Goal: Task Accomplishment & Management: Complete application form

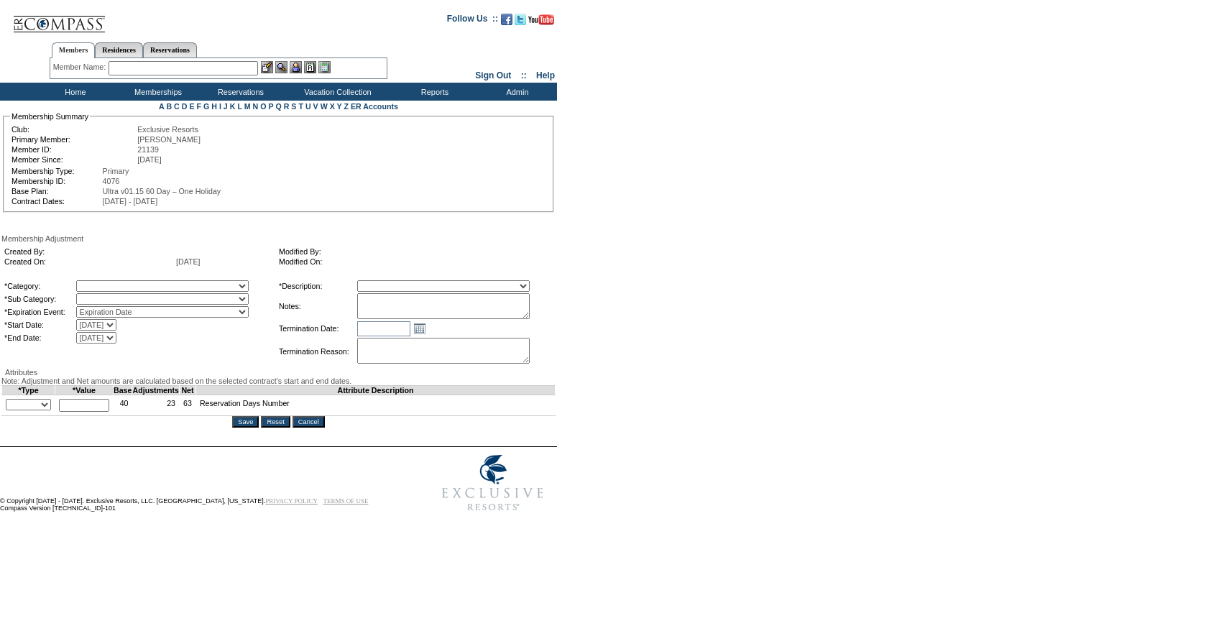
click at [149, 285] on select "A La Carte Days Contract Election Days Converted Days [MEDICAL_DATA] Other Refe…" at bounding box center [162, 285] width 172 height 11
select select "781"
click at [106, 282] on select "A La Carte Days Contract Election Days Converted Days [MEDICAL_DATA] Other Refe…" at bounding box center [162, 285] width 172 height 11
click at [148, 301] on select at bounding box center [162, 298] width 172 height 11
select select "782"
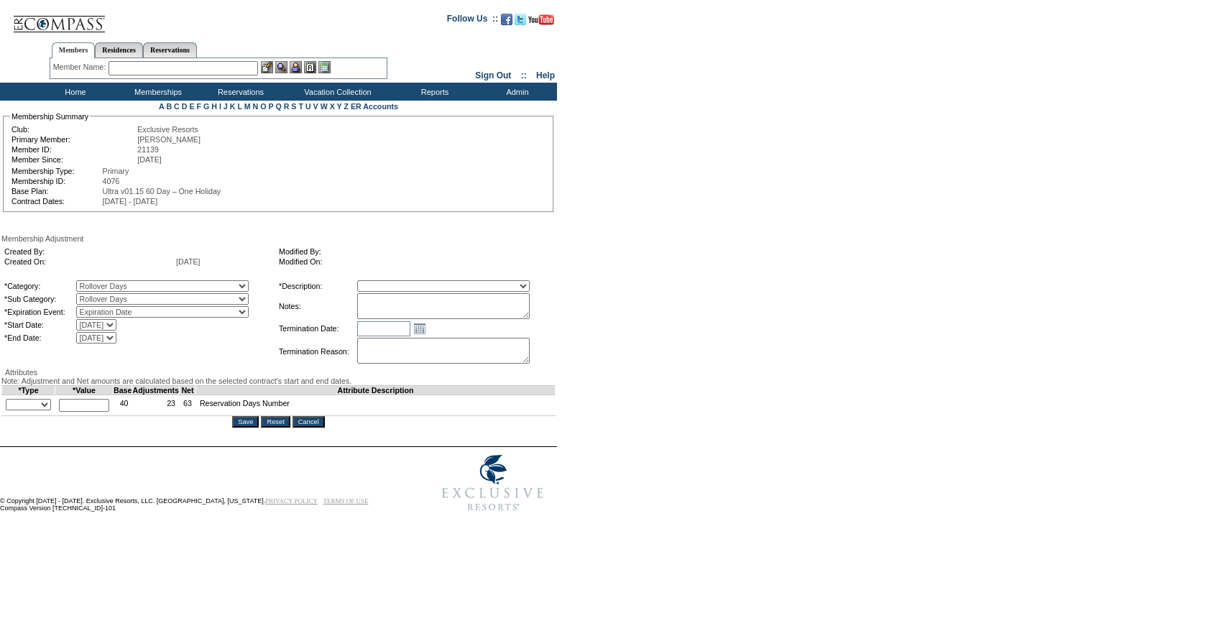
click at [106, 296] on select "Rollover Days" at bounding box center [162, 298] width 172 height 11
click at [439, 289] on select "Membership/Transfer Fee Adjustment Membership Fee Adjustment Add-On Fee Adjustm…" at bounding box center [443, 285] width 172 height 11
select select "275"
click at [384, 282] on select "Membership/Transfer Fee Adjustment Membership Fee Adjustment Add-On Fee Adjustm…" at bounding box center [443, 285] width 172 height 11
click at [433, 309] on textarea at bounding box center [443, 306] width 172 height 26
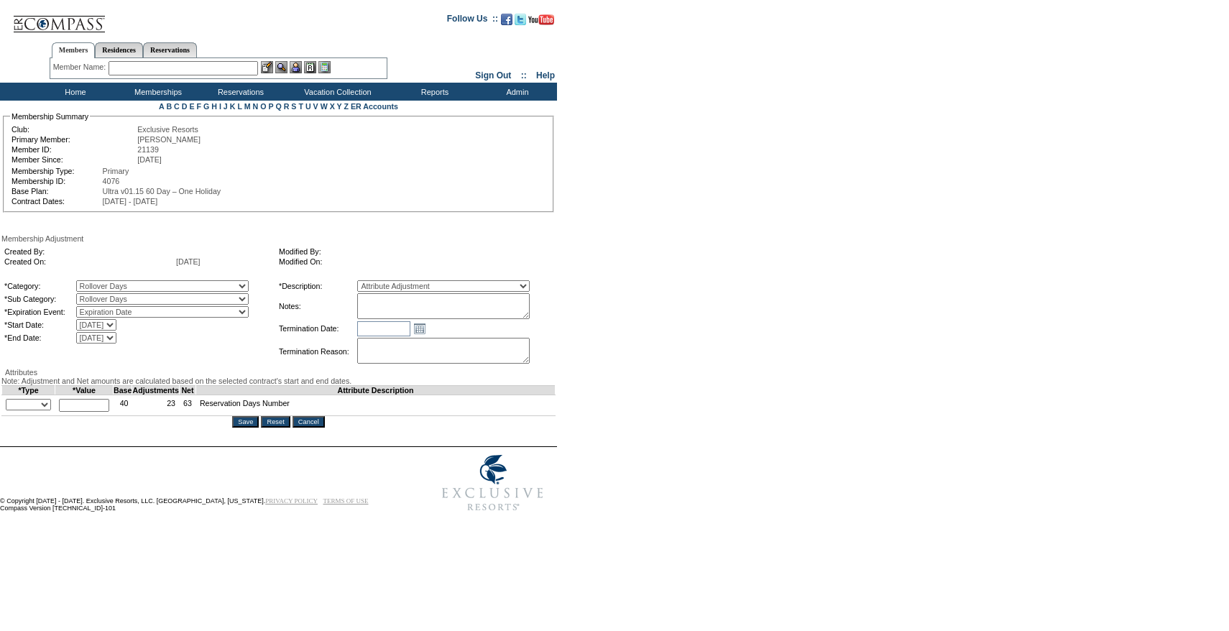
paste textarea "Per Narissa Sanders case 8/27/25 and Pete and Natalie's approval, rolling 7.5 d…"
type textarea "Per Narissa Sanders case 8/27/25 and Pete and Natalie's approval, rolling 7.5 d…"
click at [431, 318] on textarea "Per Jessica Diamond's case 5/13/25, rolling 13 d" at bounding box center [443, 306] width 172 height 26
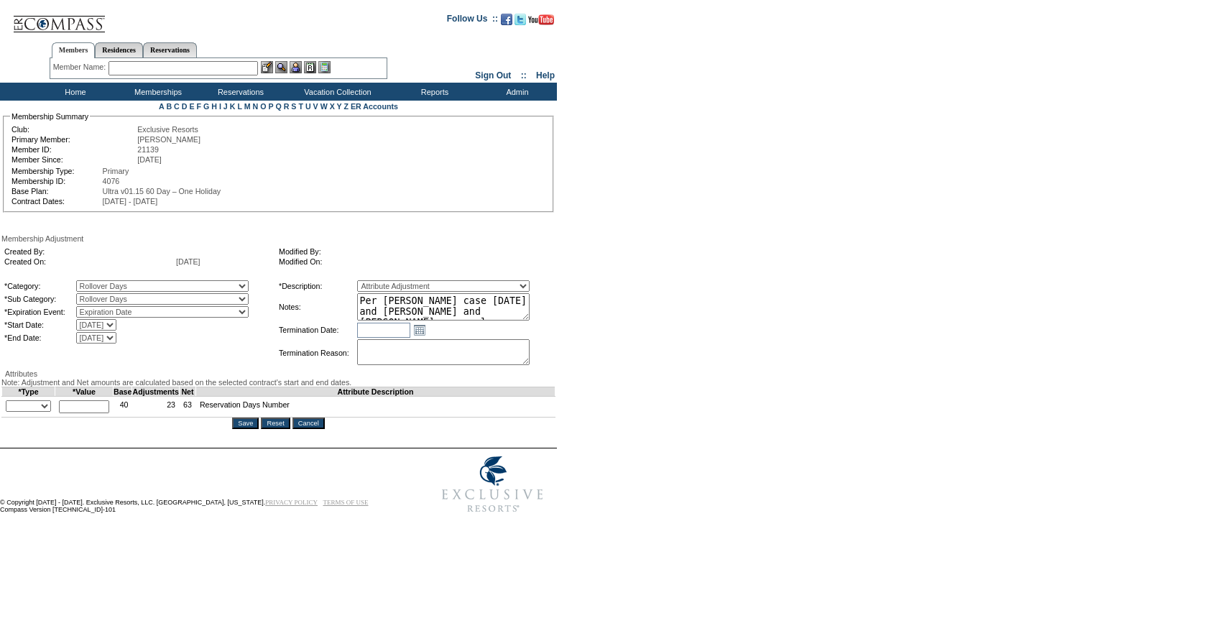
drag, startPoint x: 548, startPoint y: 318, endPoint x: 560, endPoint y: 349, distance: 33.9
click at [556, 349] on div "Created By: Created On: 9/2/2025 Modified By: Modified On: *Category: A La Cart…" at bounding box center [278, 306] width 554 height 126
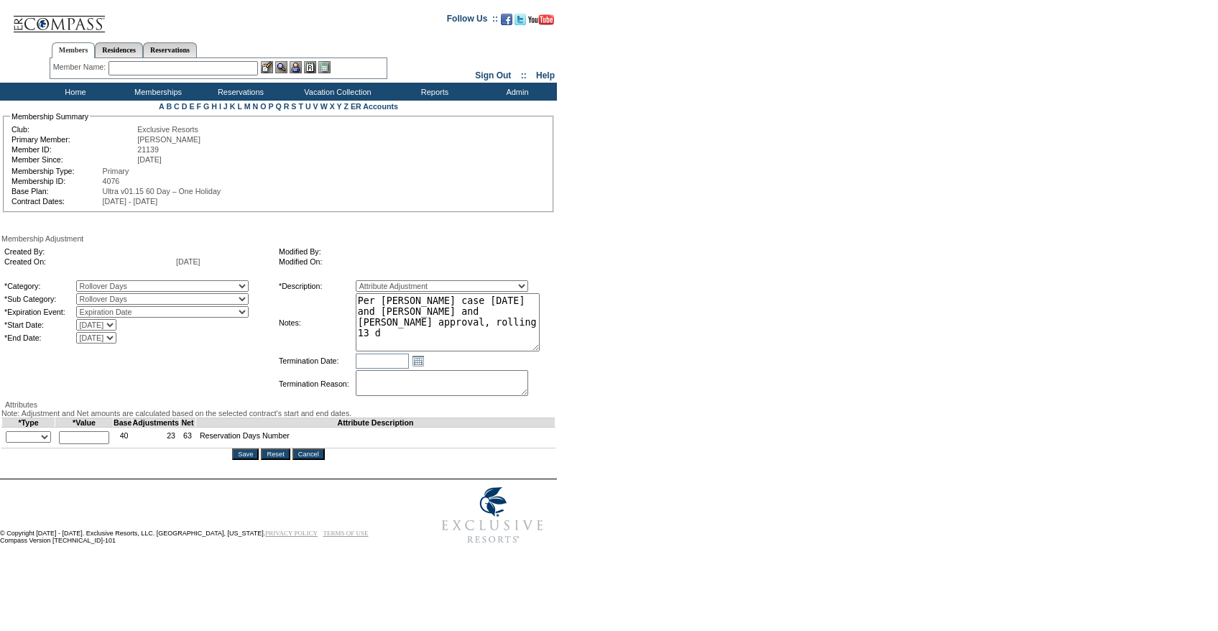
click at [529, 343] on textarea "Per Jessica Diamond's case 5/13/25 and Pete and Natalies approval, rolling 13 d" at bounding box center [448, 322] width 184 height 58
click at [540, 326] on textarea "Per Jessica Diamond's case 5/13/25 and Pete and Natalies approval, rolling 13 d…" at bounding box center [448, 322] width 184 height 58
type textarea "Per Jessica Diamond's case 5/13/25 and Pete and Natalies approval, rolling 13 d…"
click at [17, 443] on select "+ - Override" at bounding box center [28, 436] width 45 height 11
select select "2"
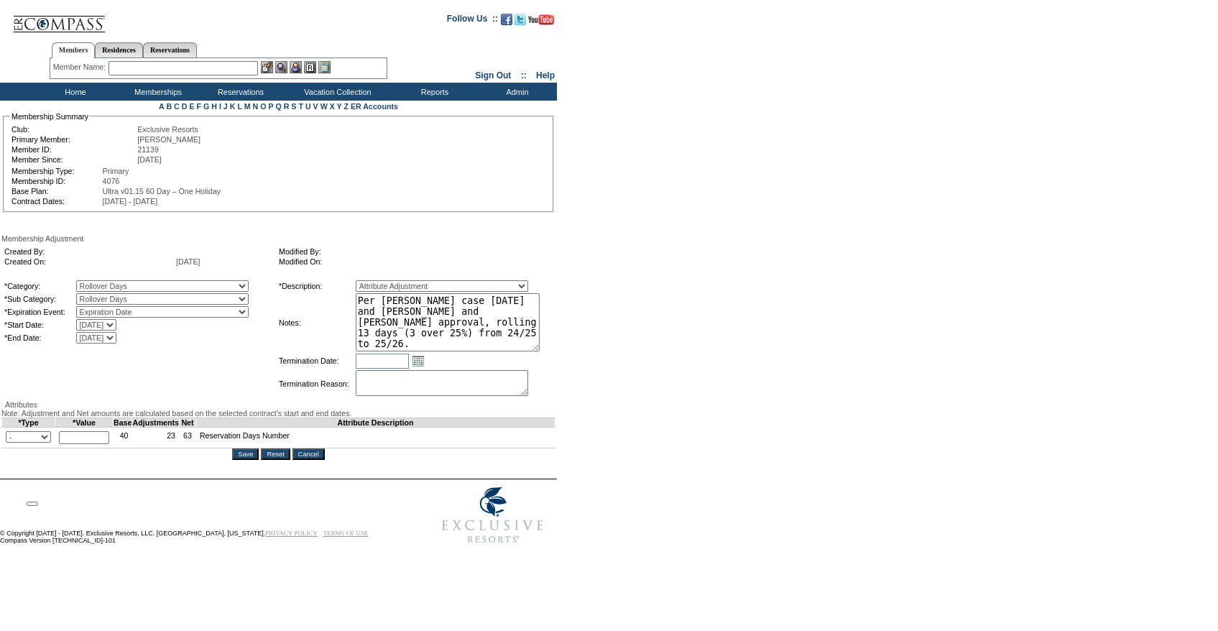
click at [9, 443] on select "+ - Override" at bounding box center [28, 436] width 45 height 11
click at [93, 444] on input "text" at bounding box center [84, 437] width 50 height 13
type input "13"
click at [218, 379] on td "*Category: A La Carte Days Contract Election Days Converted Days Coronavirus Ot…" at bounding box center [139, 339] width 273 height 120
click at [507, 318] on textarea "Per Jessica Diamond's case 5/13/25 and Pete and Natalies approval, rolling 13 d…" at bounding box center [448, 322] width 184 height 58
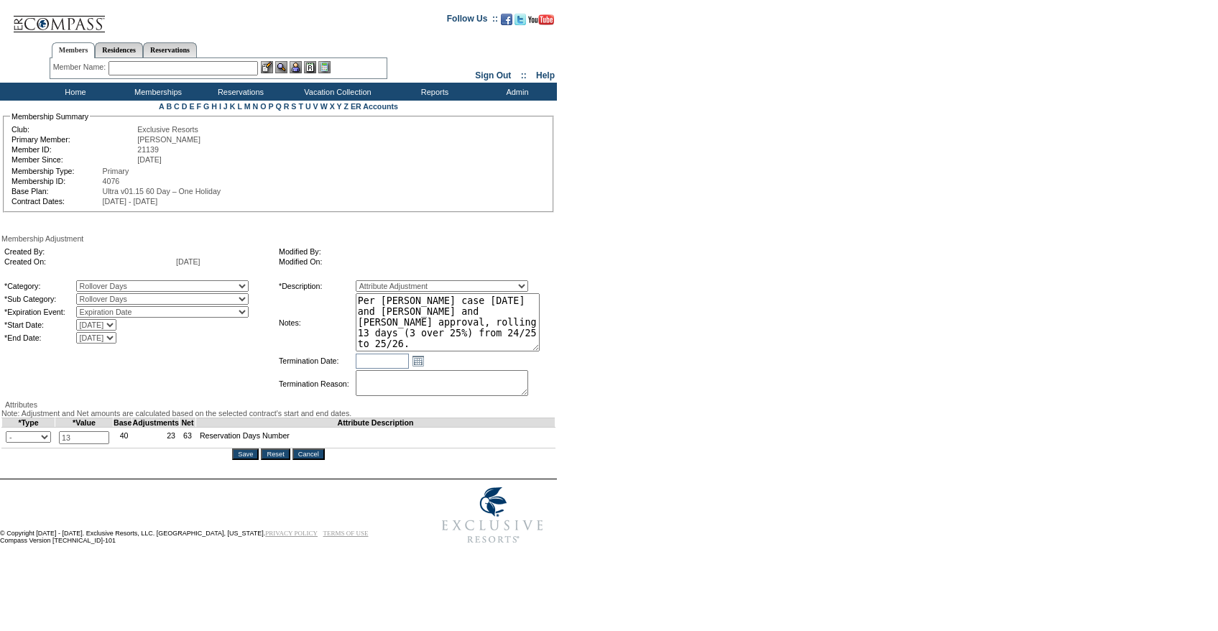
click at [636, 320] on form "Follow Us ::" at bounding box center [606, 278] width 1213 height 548
click at [252, 460] on input "Save" at bounding box center [245, 453] width 27 height 11
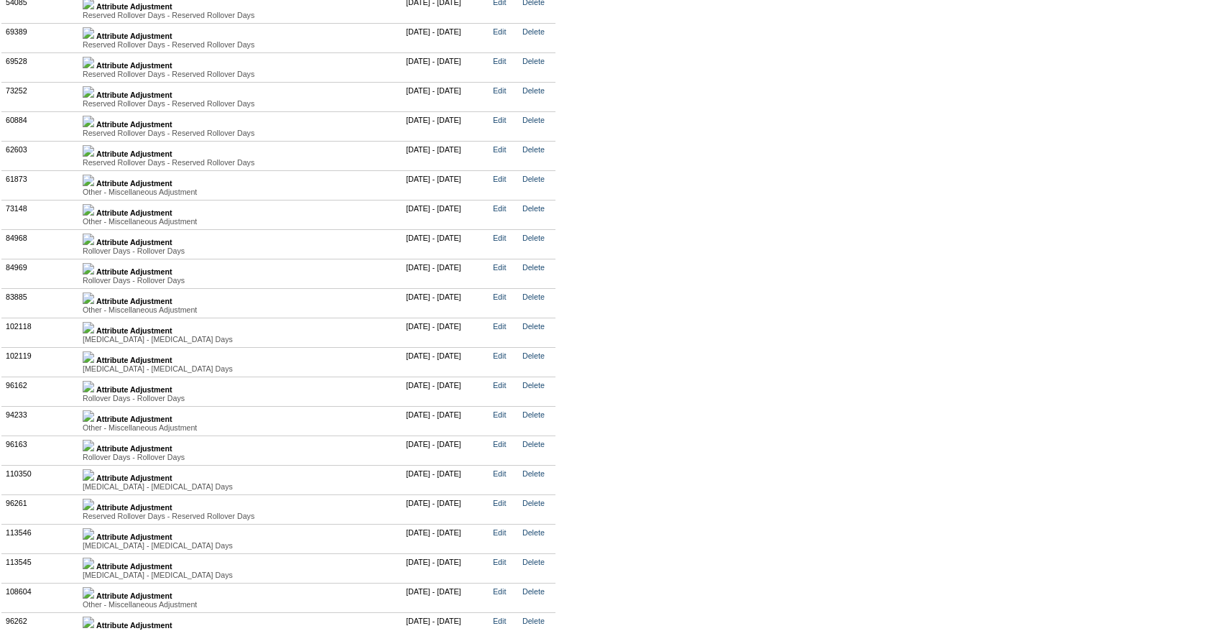
scroll to position [3969, 0]
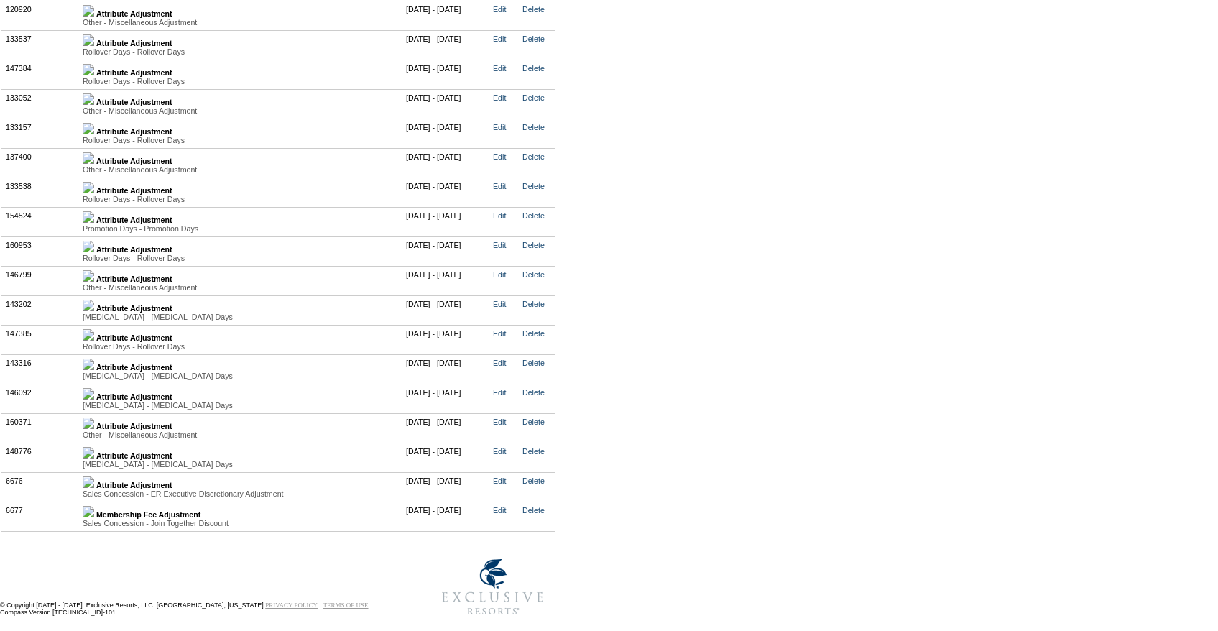
click at [98, 342] on div "Rollover Days - Rollover Days" at bounding box center [241, 346] width 316 height 9
click at [94, 337] on img at bounding box center [88, 334] width 11 height 11
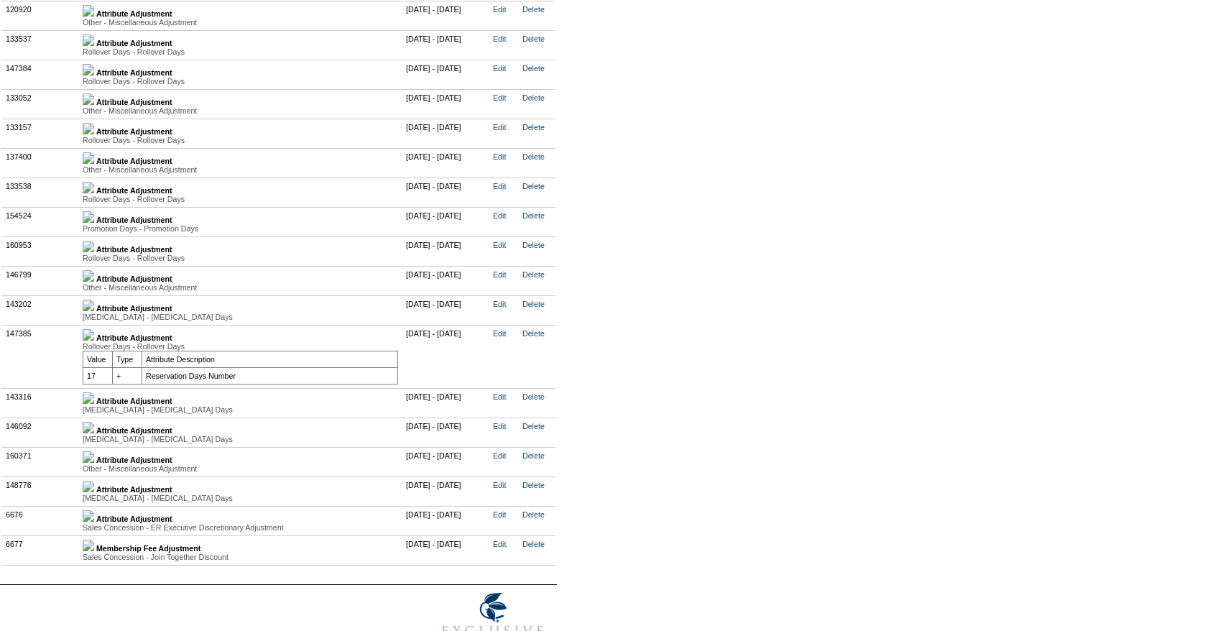
scroll to position [3950, 0]
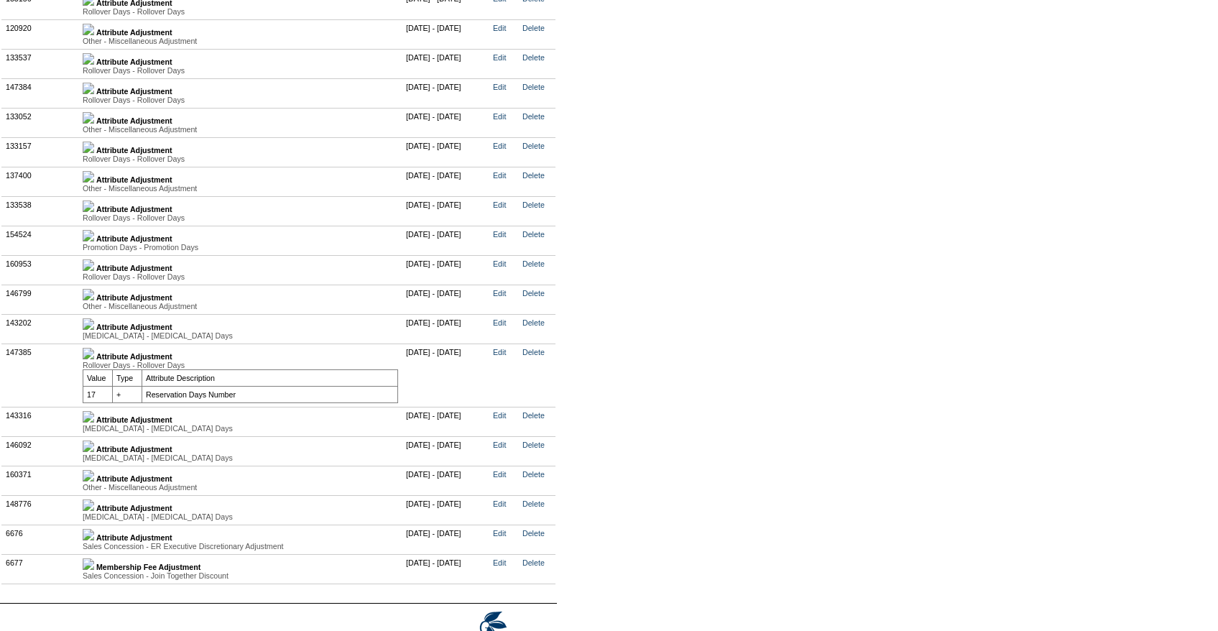
click at [94, 271] on img at bounding box center [88, 264] width 11 height 11
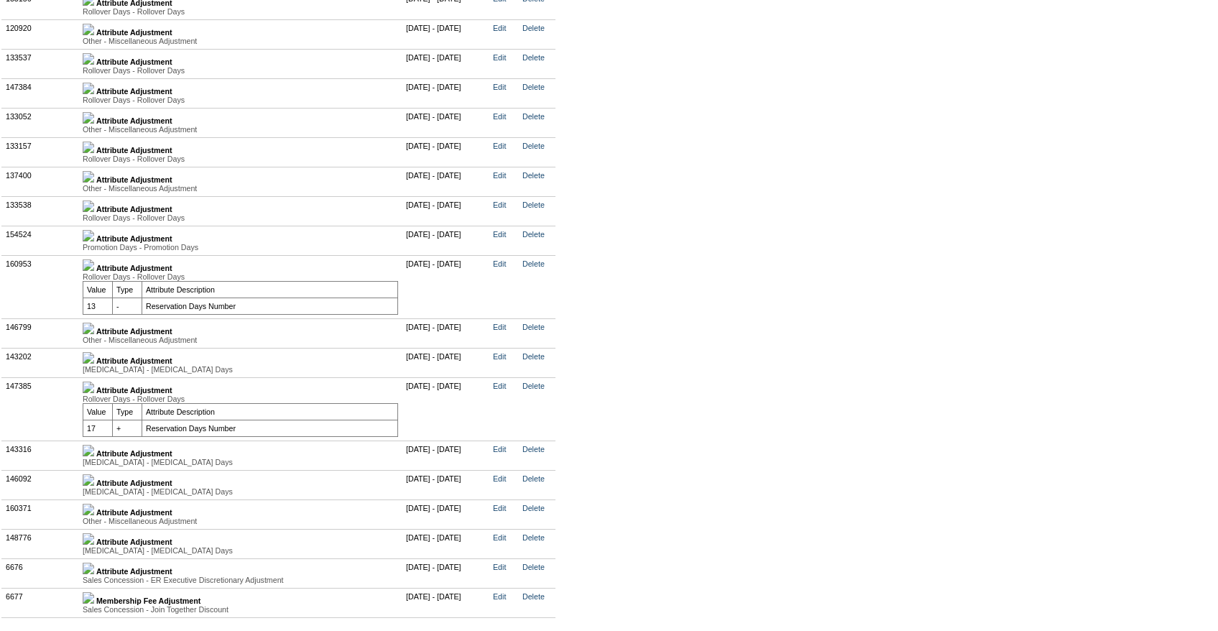
scroll to position [3943, 0]
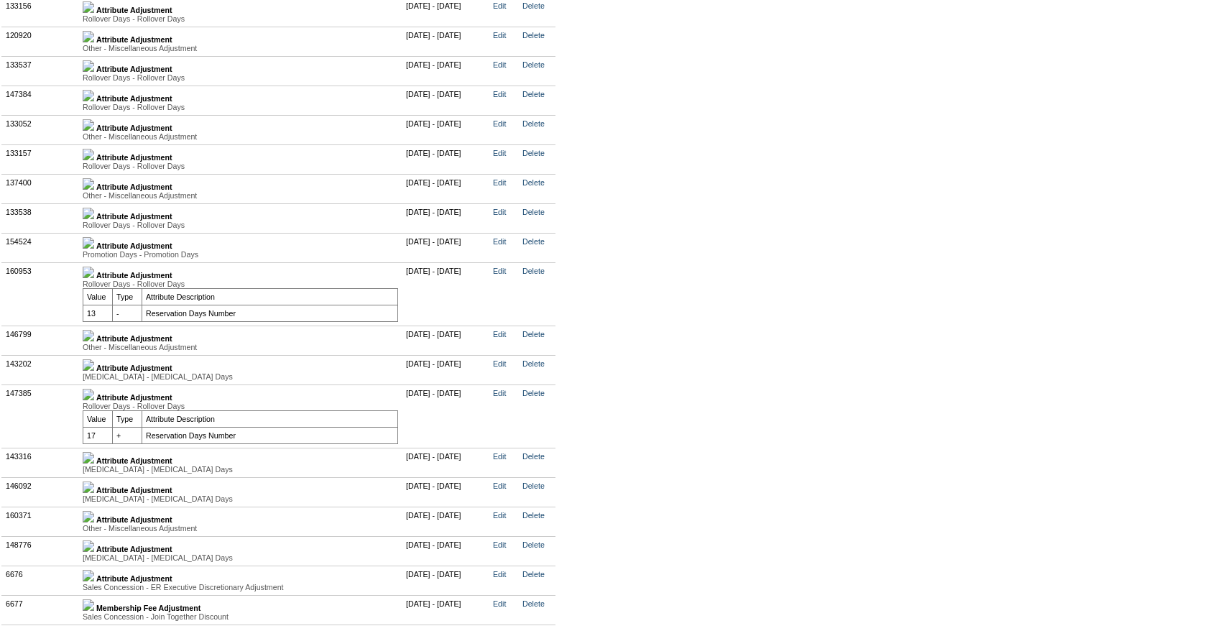
click at [99, 259] on div "Promotion Days - Promotion Days" at bounding box center [241, 254] width 316 height 9
click at [94, 249] on img at bounding box center [88, 242] width 11 height 11
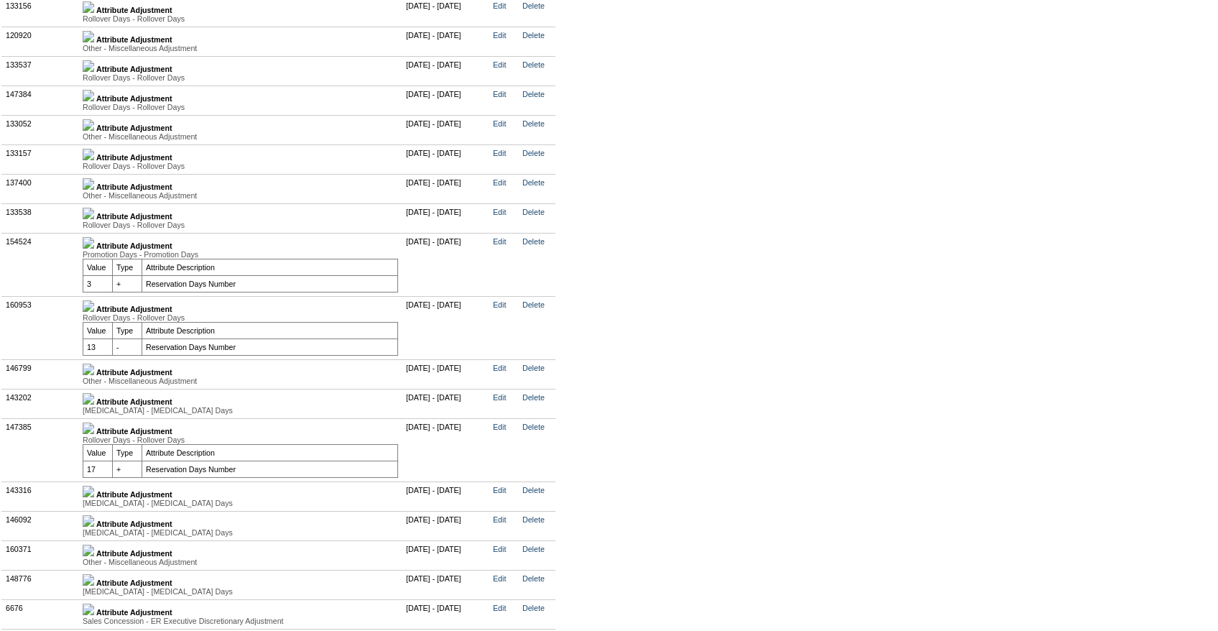
click at [94, 249] on img at bounding box center [88, 242] width 11 height 11
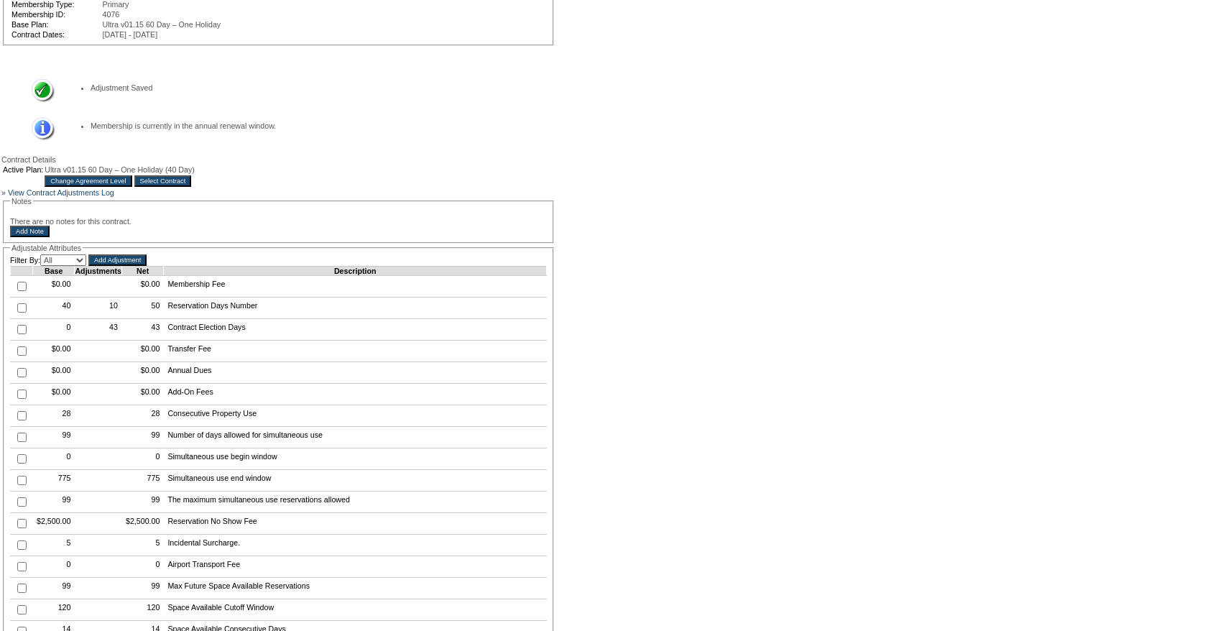
scroll to position [10, 0]
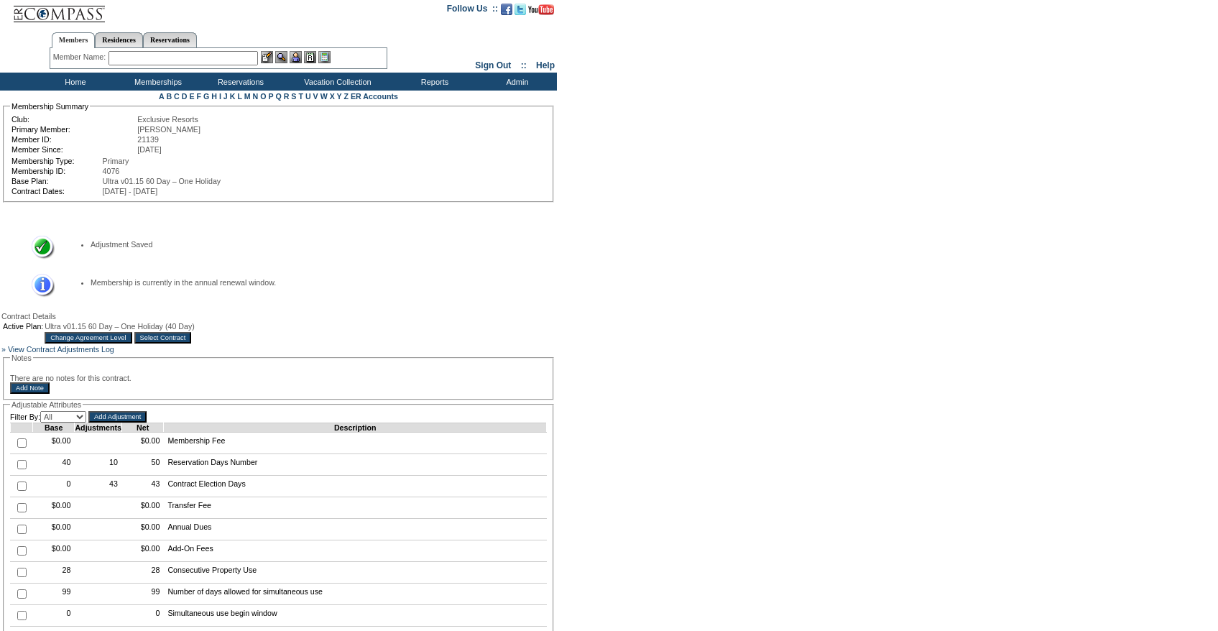
click at [192, 344] on input "Select Contract" at bounding box center [162, 337] width 57 height 11
